Goal: Find specific page/section: Find specific page/section

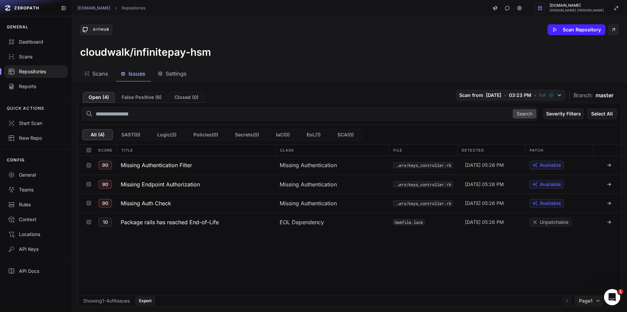
click at [37, 70] on div "Repositories" at bounding box center [35, 71] width 55 height 7
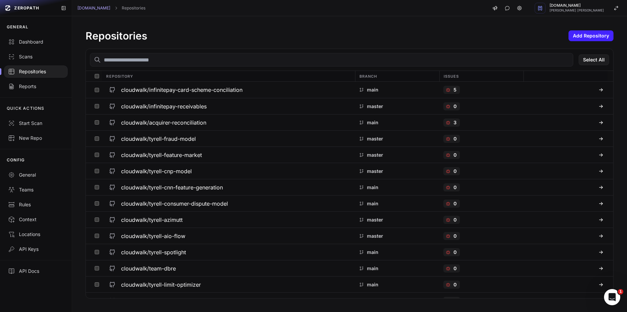
click at [194, 66] on input "text" at bounding box center [331, 60] width 483 height 14
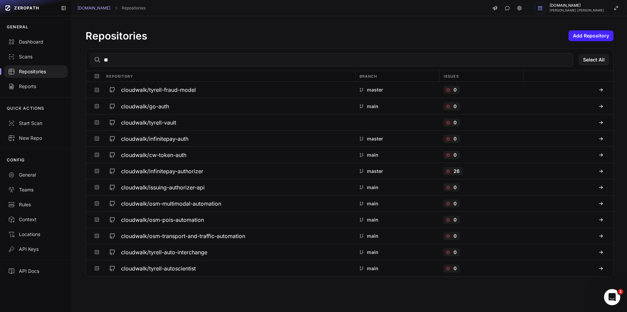
type input "*"
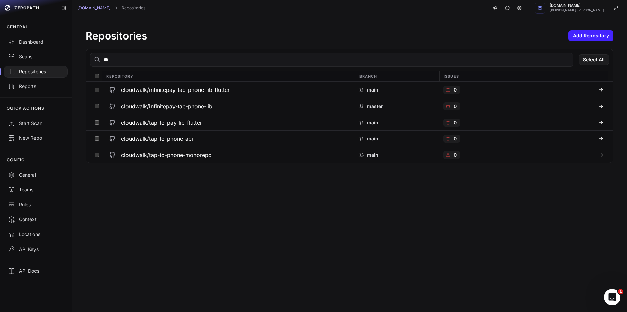
type input "*"
